Goal: Transaction & Acquisition: Purchase product/service

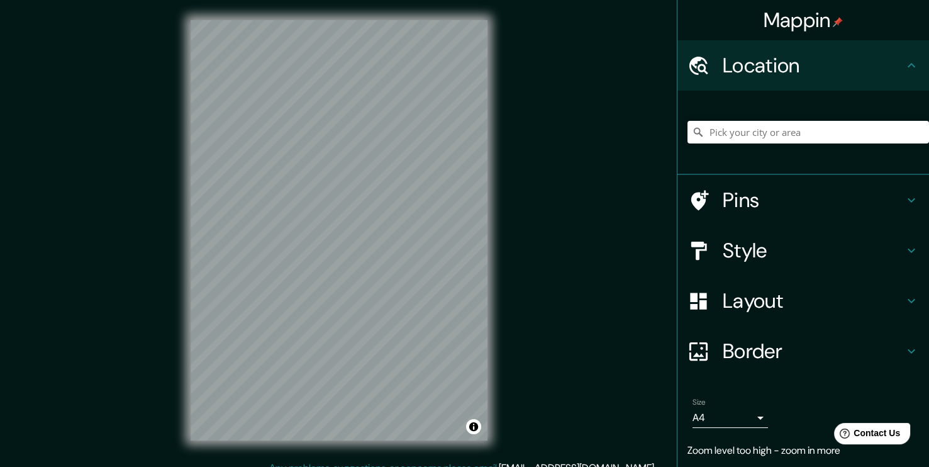
click at [507, 156] on div "© Mapbox © OpenStreetMap Improve this map" at bounding box center [339, 230] width 337 height 461
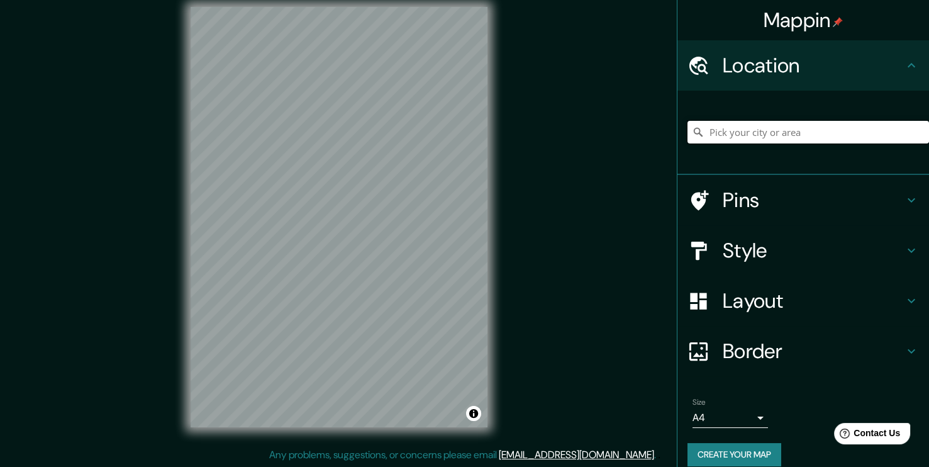
click at [837, 135] on input "Pick your city or area" at bounding box center [809, 132] width 242 height 23
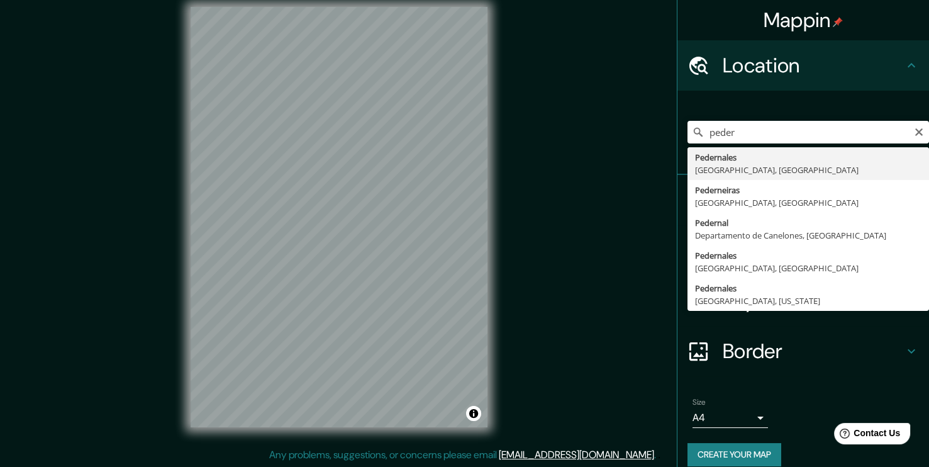
drag, startPoint x: 779, startPoint y: 164, endPoint x: 759, endPoint y: 172, distance: 21.2
type input "Pedernales, Manabí, Ecuador"
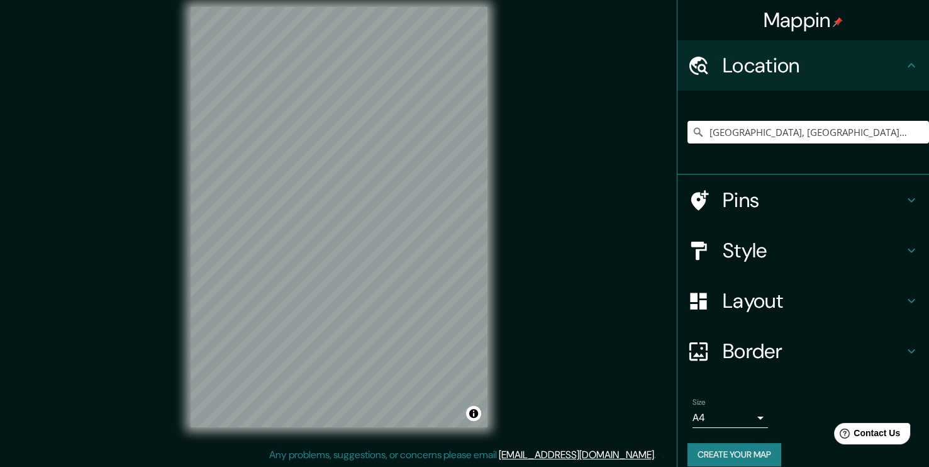
click at [795, 249] on h4 "Style" at bounding box center [813, 250] width 181 height 25
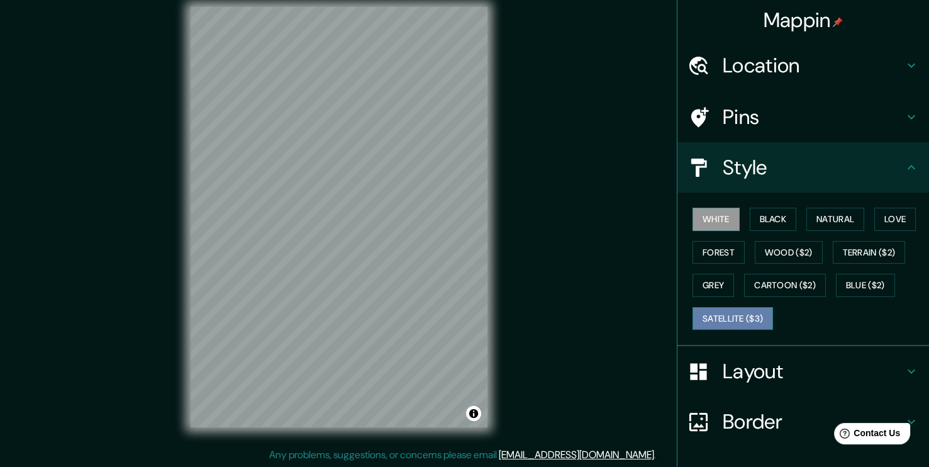
click at [748, 311] on button "Satellite ($3)" at bounding box center [733, 318] width 81 height 23
click at [377, 189] on div at bounding box center [377, 187] width 10 height 10
click at [211, 248] on div at bounding box center [209, 249] width 10 height 10
click at [385, 154] on div at bounding box center [384, 154] width 10 height 10
click at [330, 262] on div at bounding box center [329, 264] width 10 height 10
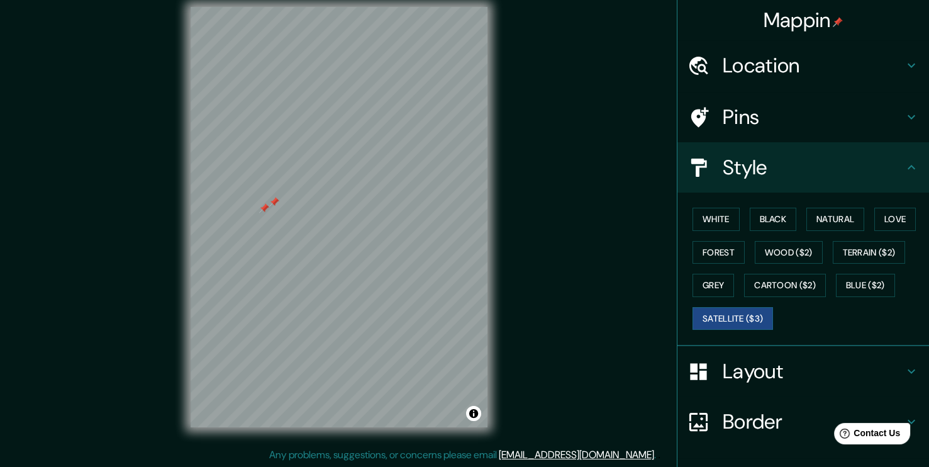
click at [270, 200] on div at bounding box center [274, 202] width 10 height 10
click at [264, 204] on div at bounding box center [264, 208] width 10 height 10
click at [266, 264] on div at bounding box center [268, 262] width 10 height 10
click at [503, 177] on div "© Mapbox © OpenStreetMap Improve this map | © Mapbox © OpenStreetMap Improve th…" at bounding box center [339, 217] width 337 height 461
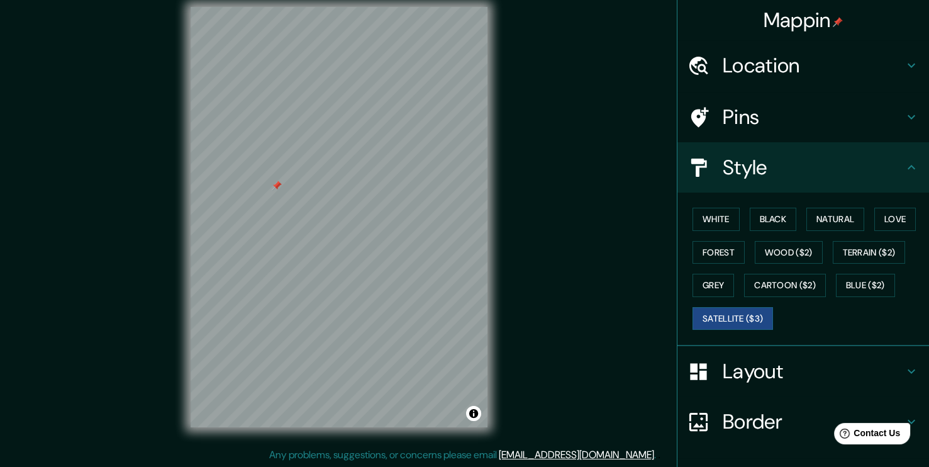
click at [276, 186] on div at bounding box center [277, 186] width 10 height 10
click at [305, 199] on div at bounding box center [303, 199] width 10 height 10
click at [384, 233] on div at bounding box center [383, 235] width 10 height 10
click at [389, 230] on div at bounding box center [390, 229] width 10 height 10
click at [395, 200] on div at bounding box center [396, 199] width 10 height 10
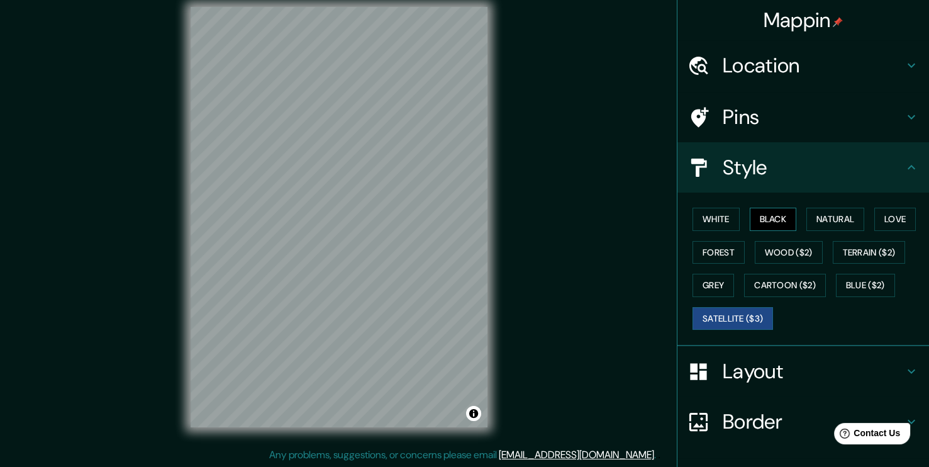
click at [756, 225] on button "Black" at bounding box center [773, 219] width 47 height 23
click at [696, 227] on button "White" at bounding box center [716, 219] width 47 height 23
click at [447, 195] on div at bounding box center [451, 191] width 10 height 10
click at [772, 65] on h4 "Location" at bounding box center [813, 65] width 181 height 25
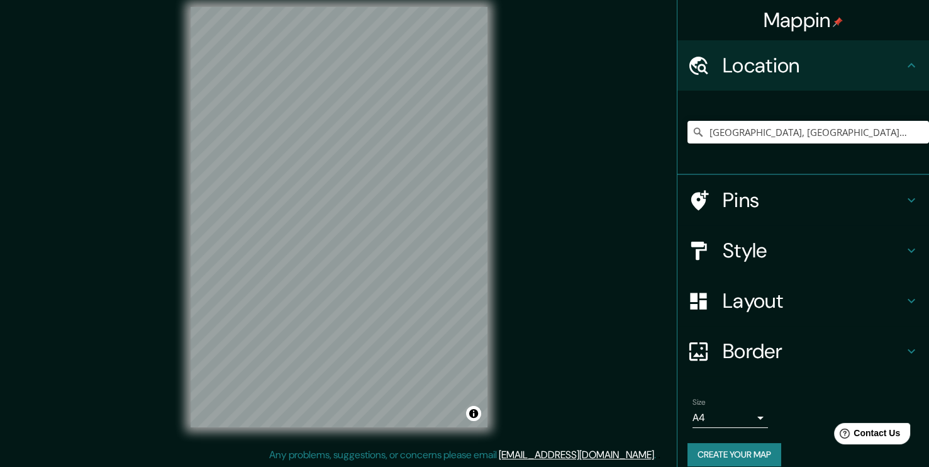
click at [811, 60] on h4 "Location" at bounding box center [813, 65] width 181 height 25
click at [916, 132] on icon "Clear" at bounding box center [920, 132] width 8 height 8
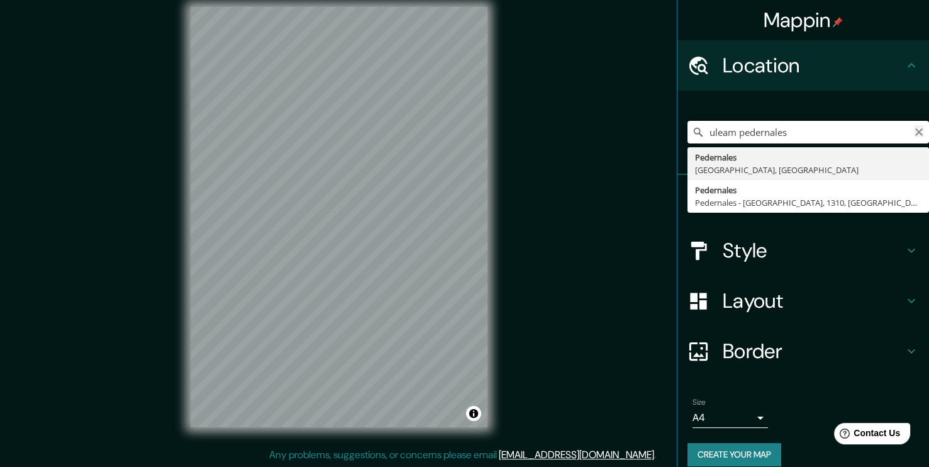
type input "uleam pedernales"
click at [914, 135] on icon "Clear" at bounding box center [919, 132] width 10 height 10
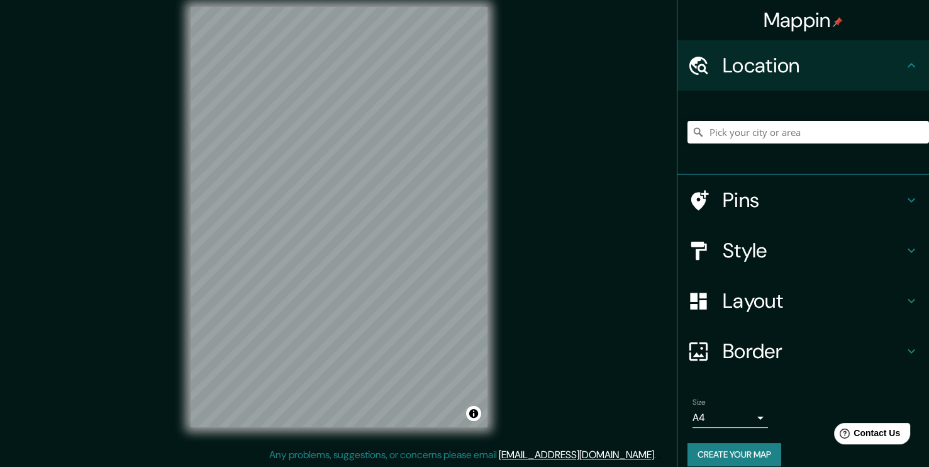
click at [808, 255] on h4 "Style" at bounding box center [813, 250] width 181 height 25
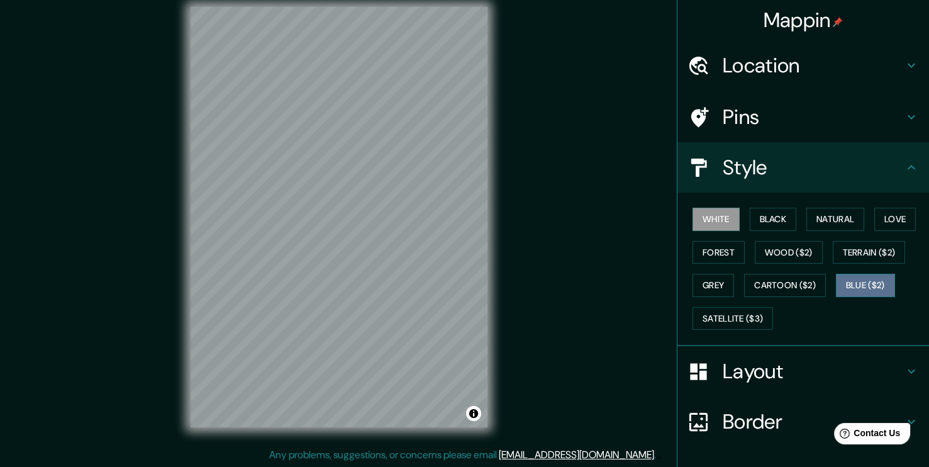
click at [836, 283] on button "Blue ($2)" at bounding box center [865, 285] width 59 height 23
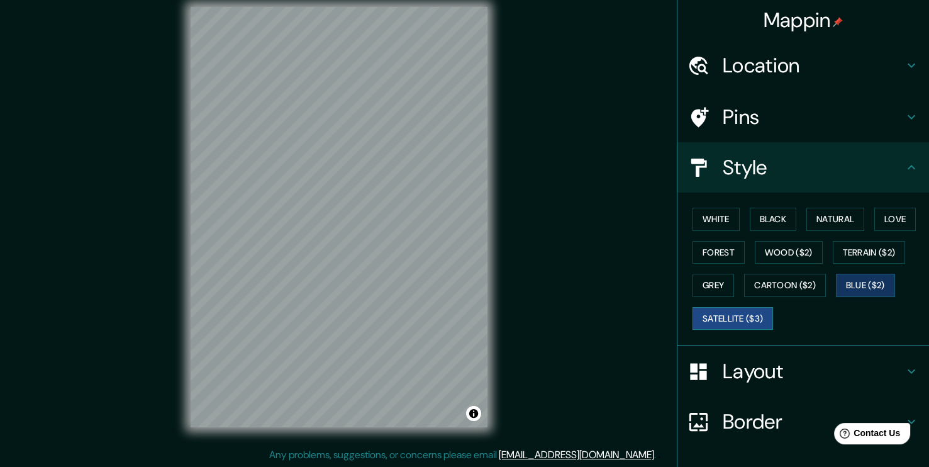
click at [711, 316] on button "Satellite ($3)" at bounding box center [733, 318] width 81 height 23
click at [418, 229] on div at bounding box center [418, 228] width 10 height 10
click at [407, 188] on div at bounding box center [406, 188] width 10 height 10
click at [503, 177] on div "© Mapbox © OpenStreetMap Improve this map | © Mapbox © OpenStreetMap Improve th…" at bounding box center [339, 217] width 337 height 461
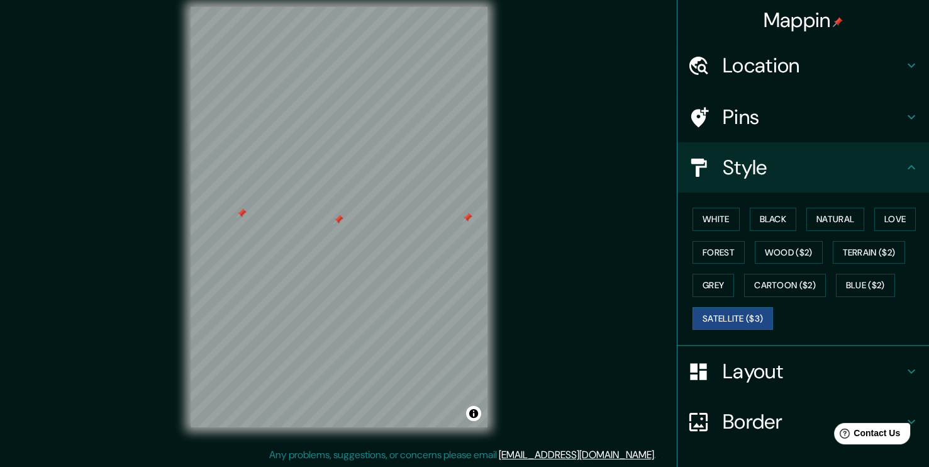
click at [242, 215] on div at bounding box center [242, 213] width 10 height 10
click at [335, 218] on div at bounding box center [338, 220] width 10 height 10
click at [466, 218] on div at bounding box center [467, 218] width 10 height 10
click at [293, 238] on div at bounding box center [291, 240] width 10 height 10
click at [337, 235] on div at bounding box center [335, 233] width 10 height 10
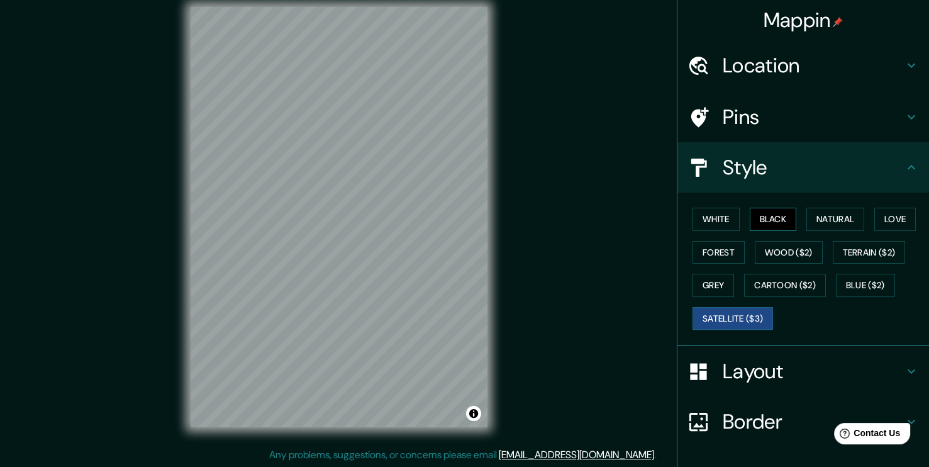
click at [754, 220] on button "Black" at bounding box center [773, 219] width 47 height 23
click at [808, 223] on button "Natural" at bounding box center [836, 219] width 58 height 23
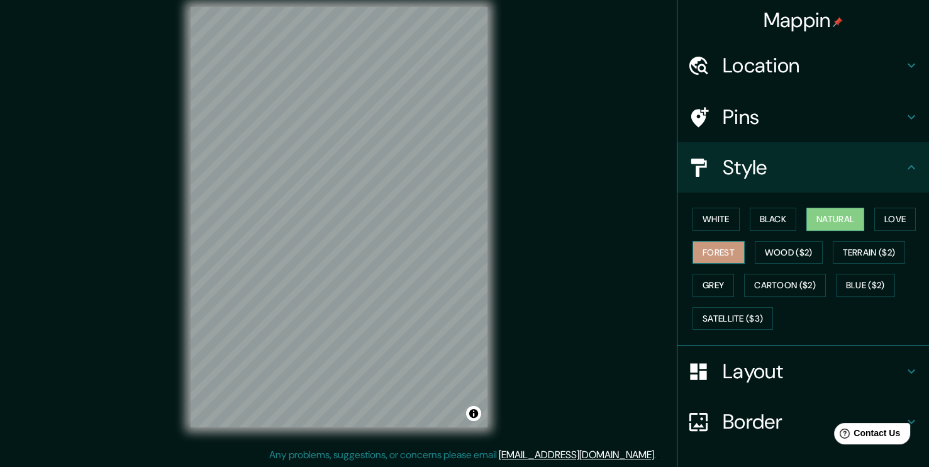
click at [715, 252] on button "Forest" at bounding box center [719, 252] width 52 height 23
click at [766, 117] on h4 "Pins" at bounding box center [813, 116] width 181 height 25
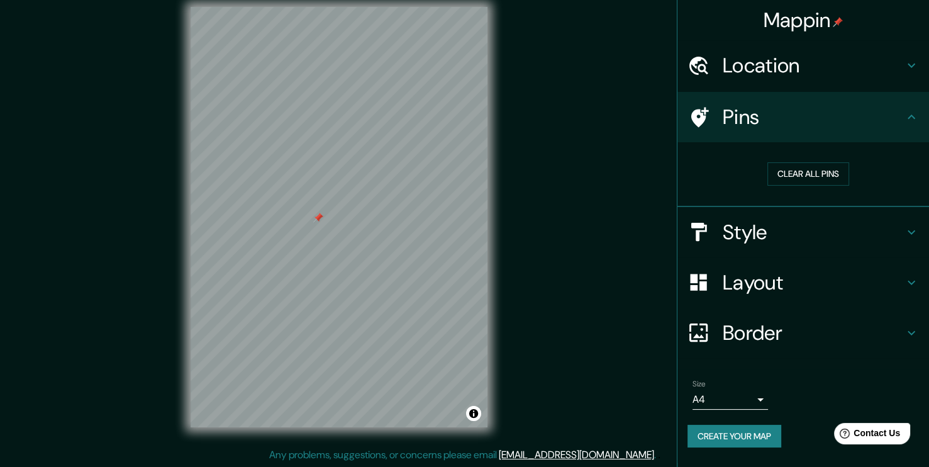
click at [833, 123] on h4 "Pins" at bounding box center [813, 116] width 181 height 25
click at [822, 230] on h4 "Style" at bounding box center [813, 232] width 181 height 25
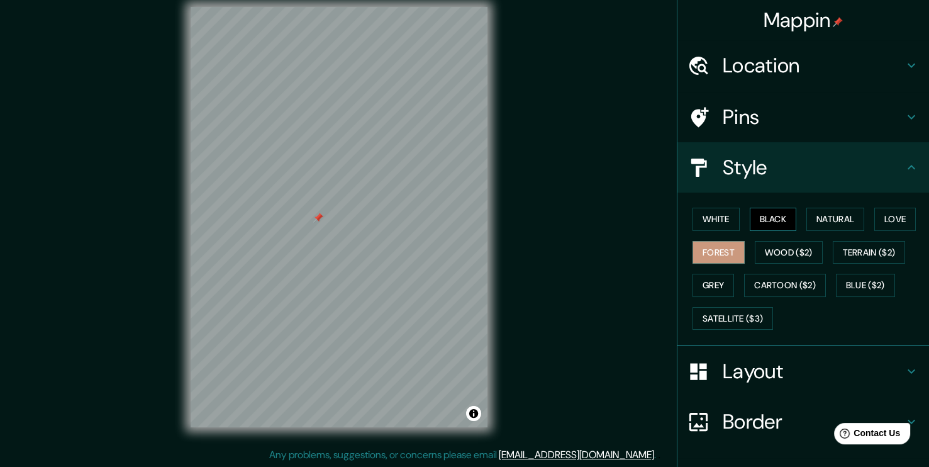
click at [768, 224] on button "Black" at bounding box center [773, 219] width 47 height 23
click at [318, 215] on div at bounding box center [318, 218] width 10 height 10
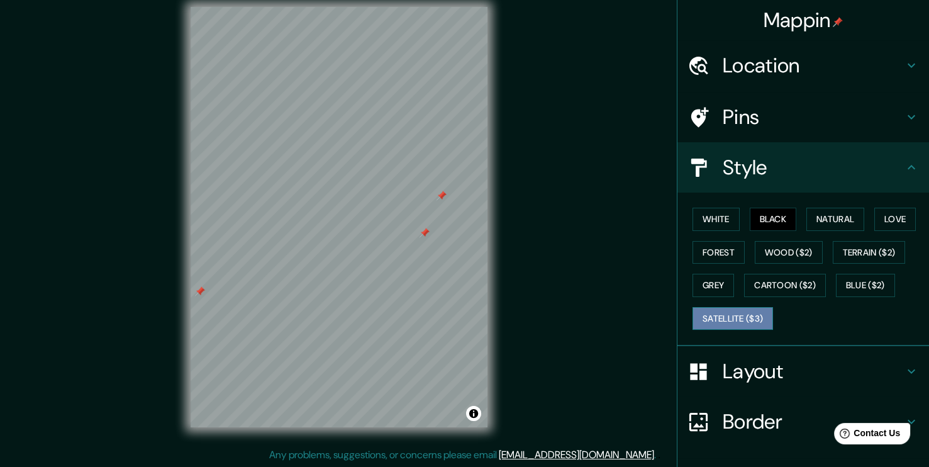
click at [737, 310] on button "Satellite ($3)" at bounding box center [733, 318] width 81 height 23
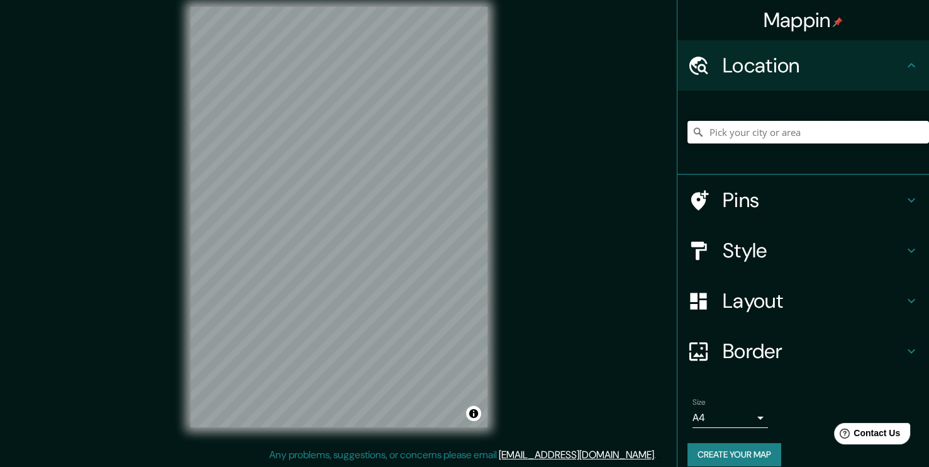
click at [742, 140] on input "Pick your city or area" at bounding box center [809, 132] width 242 height 23
type input "Pedernales, Manabí, Ecuador"
click at [764, 260] on h4 "Style" at bounding box center [813, 250] width 181 height 25
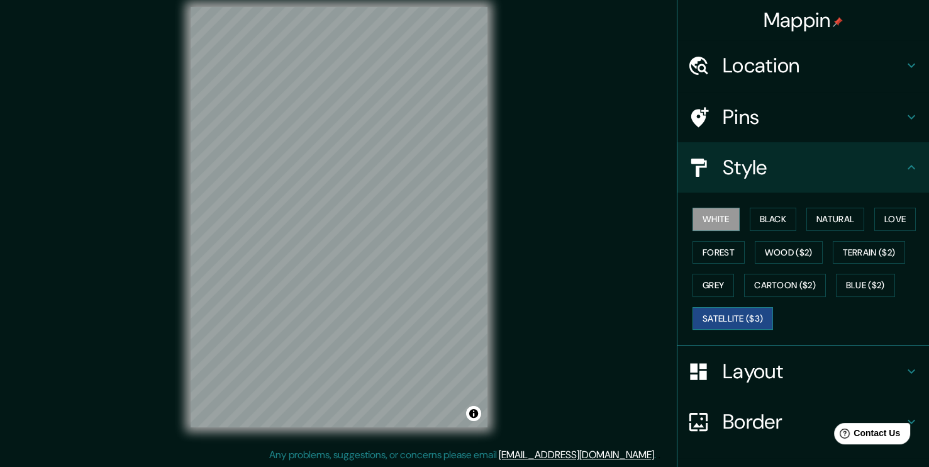
click at [742, 313] on button "Satellite ($3)" at bounding box center [733, 318] width 81 height 23
click at [714, 222] on button "White" at bounding box center [716, 219] width 47 height 23
click at [766, 215] on button "Black" at bounding box center [773, 219] width 47 height 23
click at [460, 191] on div at bounding box center [461, 191] width 10 height 10
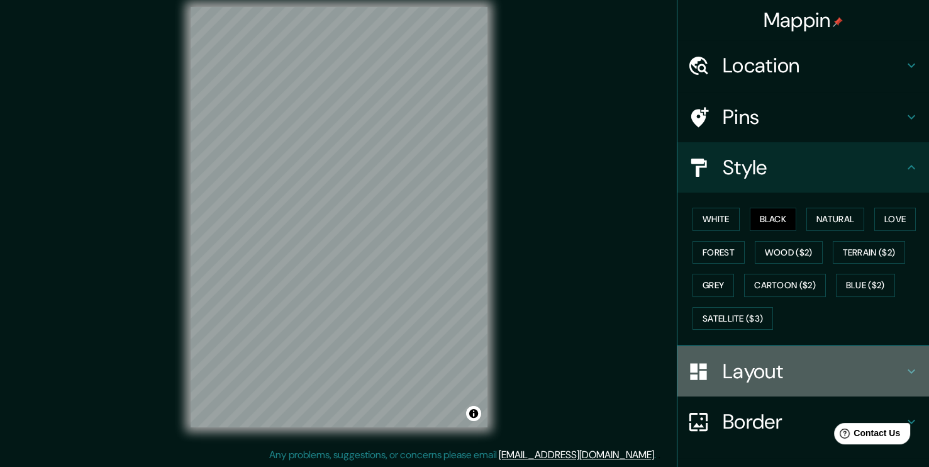
click at [812, 376] on h4 "Layout" at bounding box center [813, 371] width 181 height 25
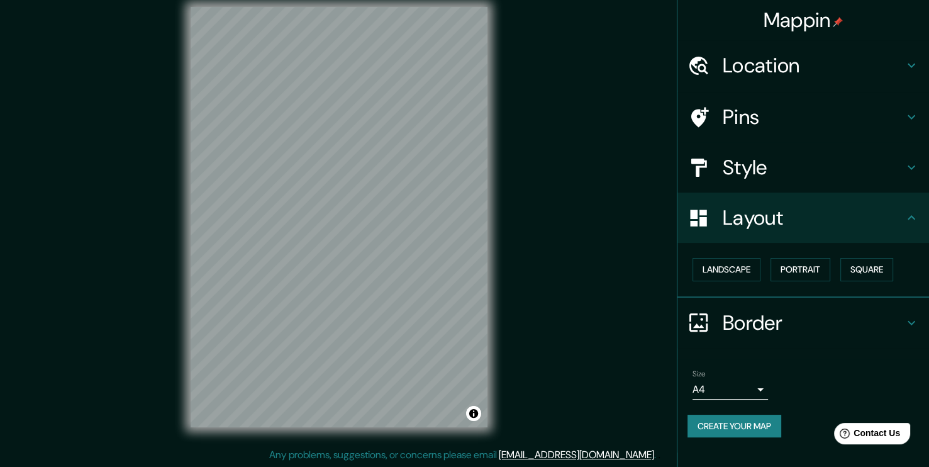
click at [865, 220] on h4 "Layout" at bounding box center [813, 217] width 181 height 25
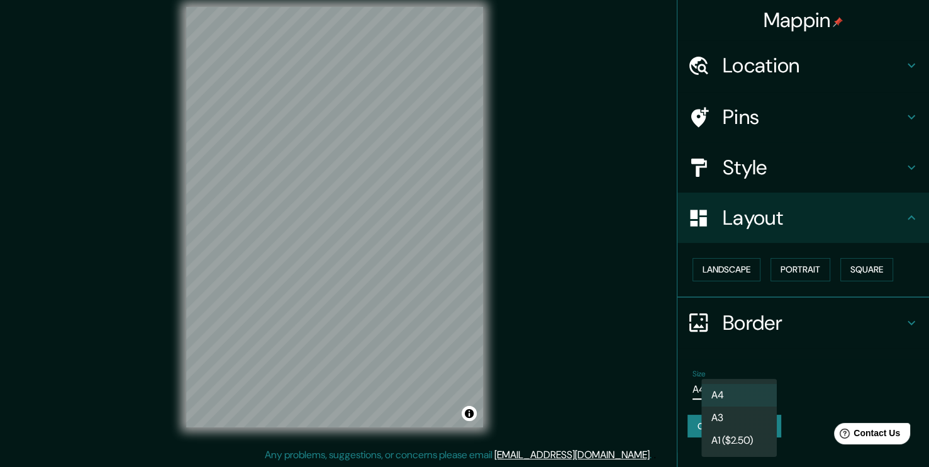
click at [748, 386] on body "Mappin Location Pedernales, Manabí, Ecuador Pedernales Manabí, Ecuador Pedernal…" at bounding box center [464, 220] width 929 height 467
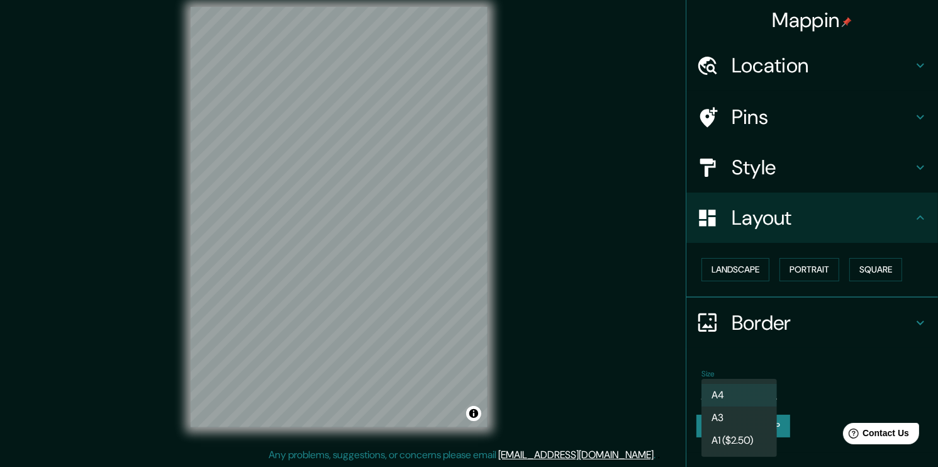
click at [746, 423] on li "A3" at bounding box center [740, 417] width 76 height 23
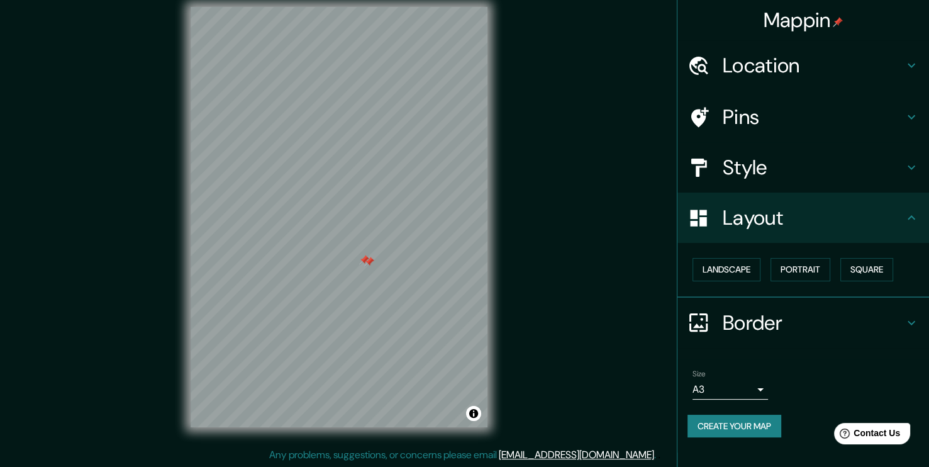
click at [364, 258] on div at bounding box center [369, 262] width 10 height 10
click at [362, 257] on div at bounding box center [364, 260] width 10 height 10
click at [412, 275] on div at bounding box center [411, 271] width 10 height 10
click at [729, 423] on button "Create your map" at bounding box center [735, 426] width 94 height 23
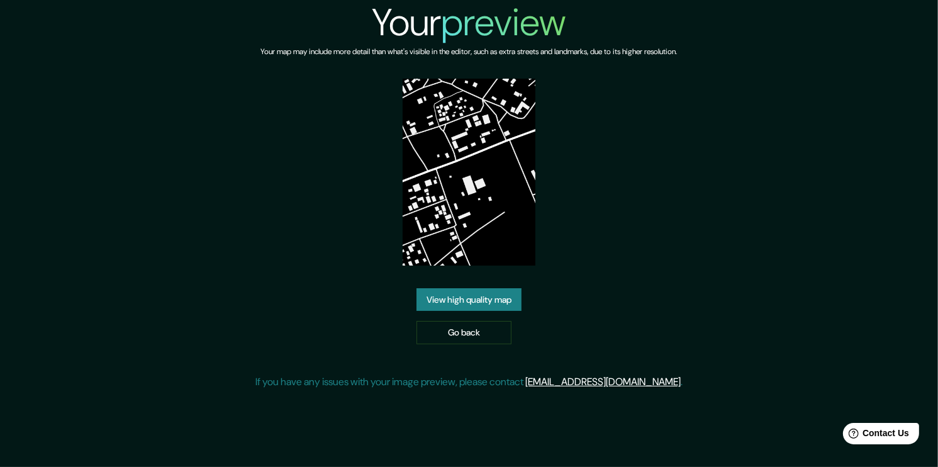
click at [495, 294] on link "View high quality map" at bounding box center [469, 299] width 105 height 23
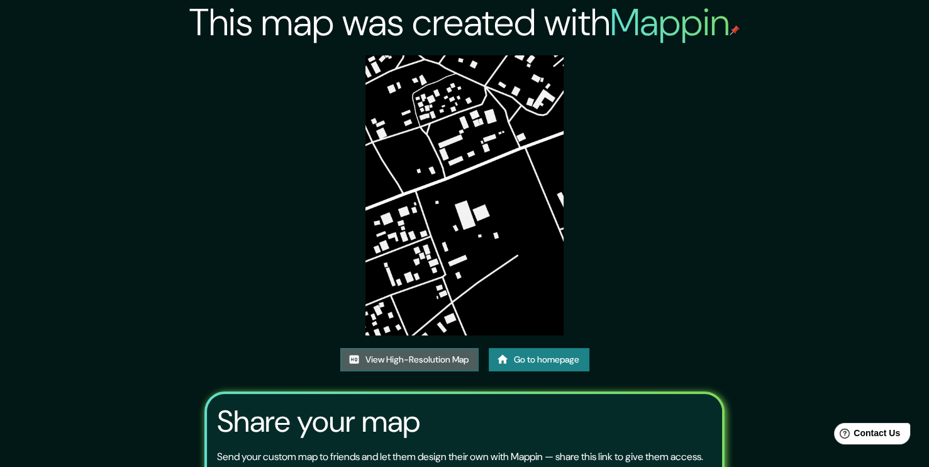
click at [435, 349] on link "View High-Resolution Map" at bounding box center [409, 359] width 138 height 23
